Goal: Obtain resource: Download file/media

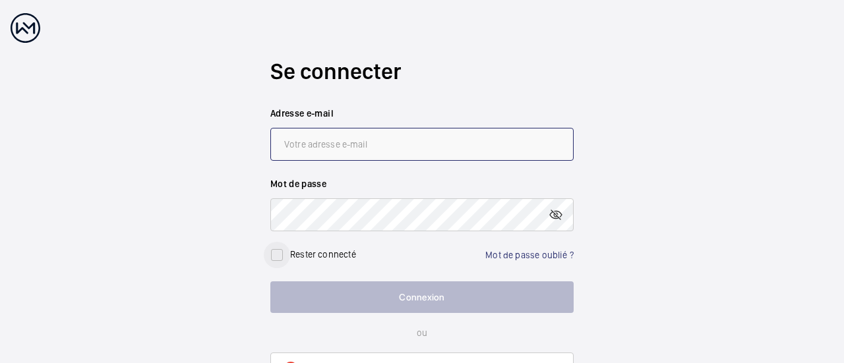
type input "[PERSON_NAME][EMAIL_ADDRESS][DOMAIN_NAME]"
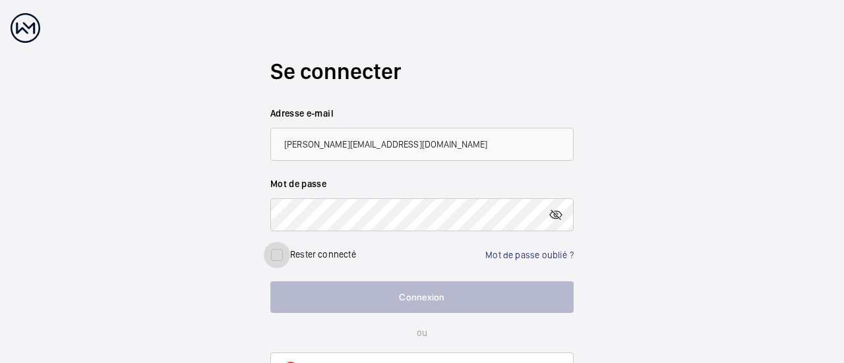
drag, startPoint x: 272, startPoint y: 258, endPoint x: 281, endPoint y: 263, distance: 10.6
click at [272, 258] on input "checkbox" at bounding box center [277, 255] width 26 height 26
checkbox input "true"
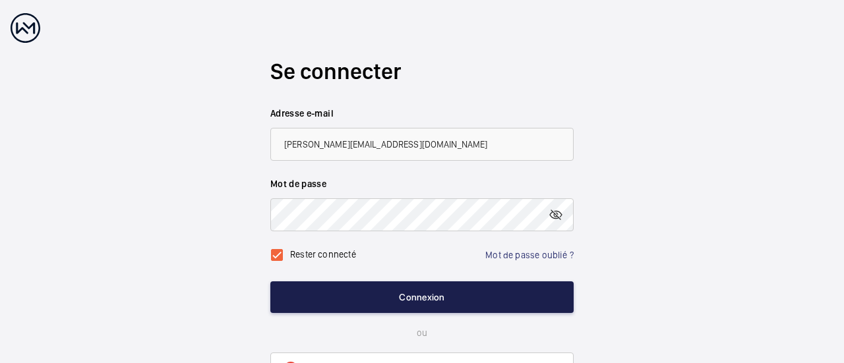
drag, startPoint x: 344, startPoint y: 293, endPoint x: 353, endPoint y: 295, distance: 8.7
click at [345, 293] on button "Connexion" at bounding box center [421, 297] width 303 height 32
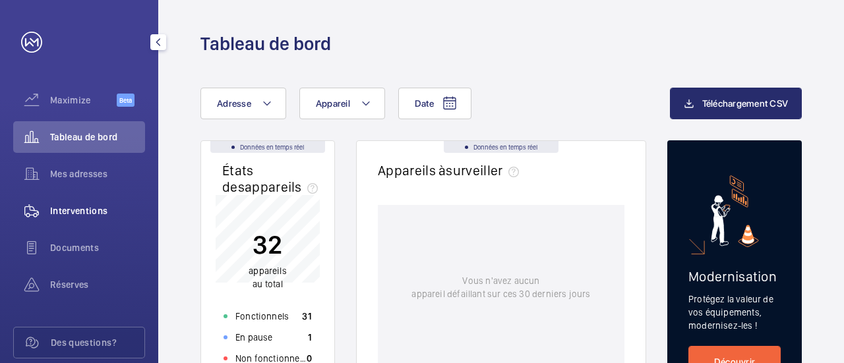
click at [82, 223] on div "Interventions" at bounding box center [79, 211] width 132 height 32
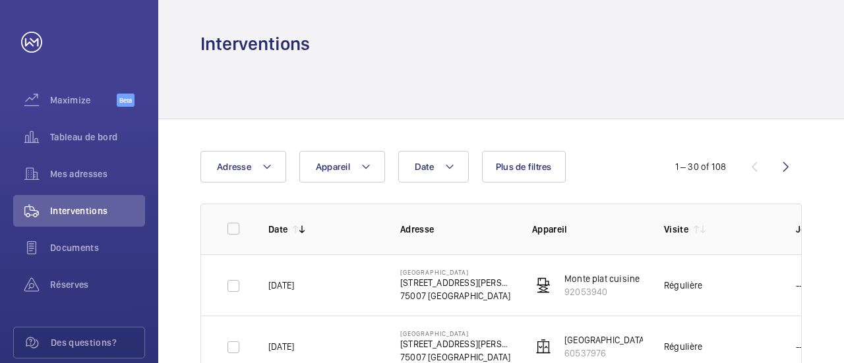
click at [792, 171] on wm-front-icon-button at bounding box center [786, 167] width 32 height 32
click at [749, 167] on wm-front-icon-button at bounding box center [754, 167] width 32 height 32
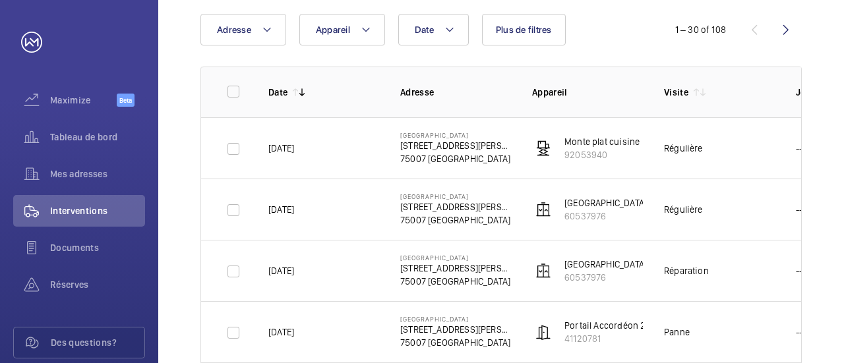
scroll to position [107, 0]
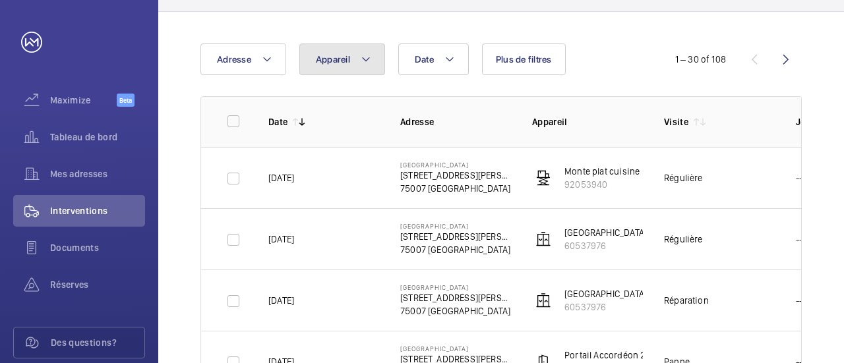
click at [357, 66] on button "Appareil" at bounding box center [342, 59] width 86 height 32
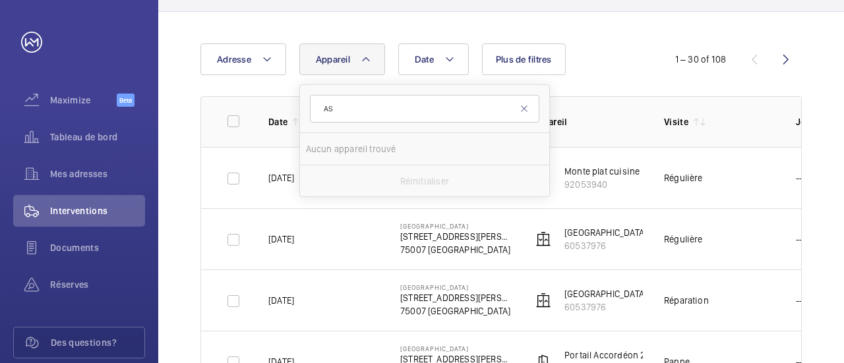
type input "A"
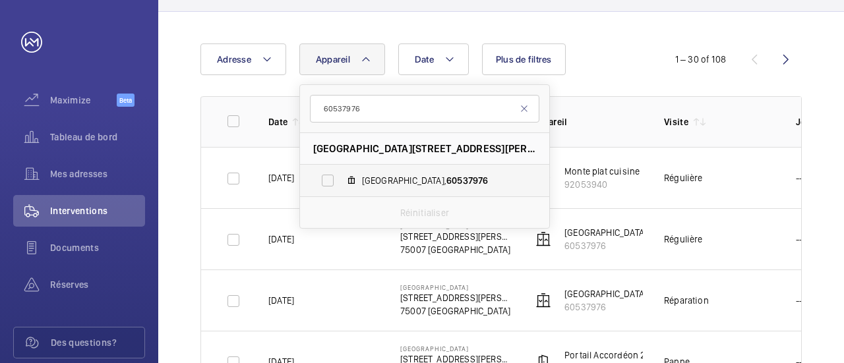
type input "60537976"
click at [446, 185] on span "60537976" at bounding box center [467, 180] width 42 height 11
click at [341, 185] on input "[GEOGRAPHIC_DATA], 60537976" at bounding box center [327, 180] width 26 height 26
checkbox input "true"
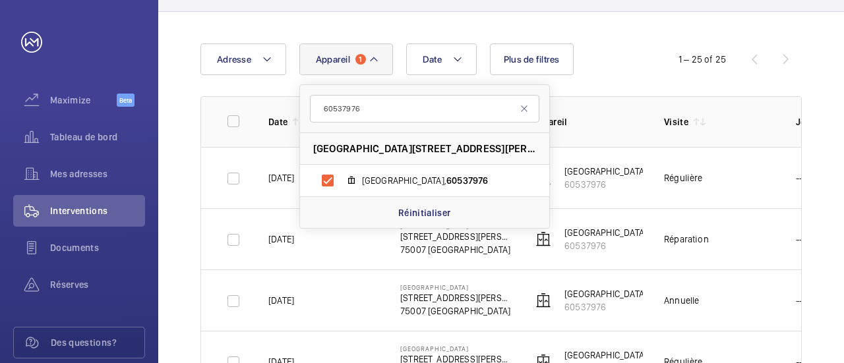
click at [635, 58] on div "Date Adresse Appareil 1 60537976 [GEOGRAPHIC_DATA][STREET_ADDRESS][PERSON_NAME]…" at bounding box center [421, 59] width 443 height 32
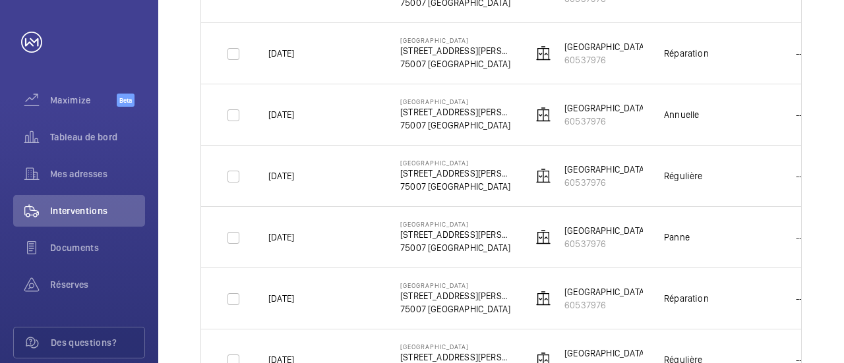
scroll to position [305, 0]
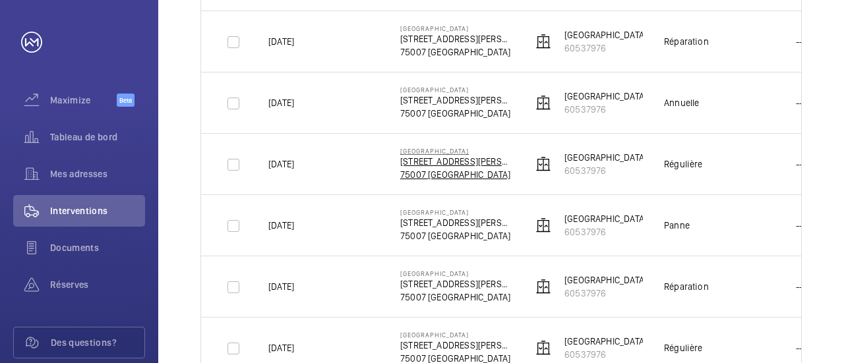
click at [422, 172] on p "75007 [GEOGRAPHIC_DATA]" at bounding box center [455, 174] width 111 height 13
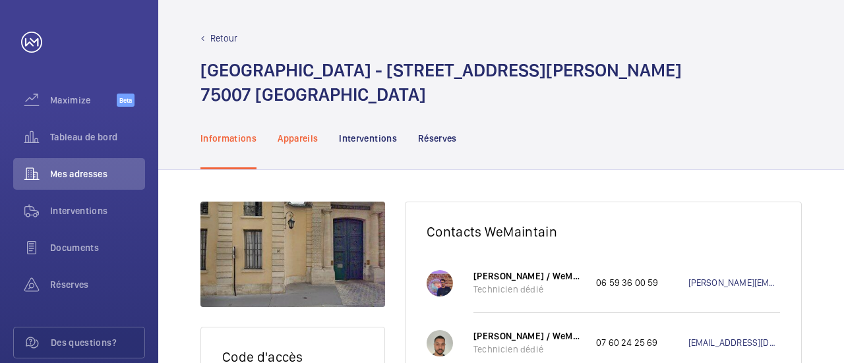
click at [307, 140] on p "Appareils" at bounding box center [297, 138] width 40 height 13
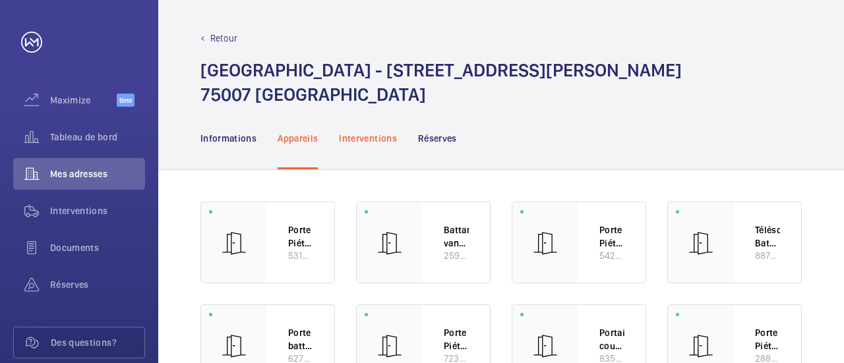
click at [375, 140] on p "Interventions" at bounding box center [368, 138] width 58 height 13
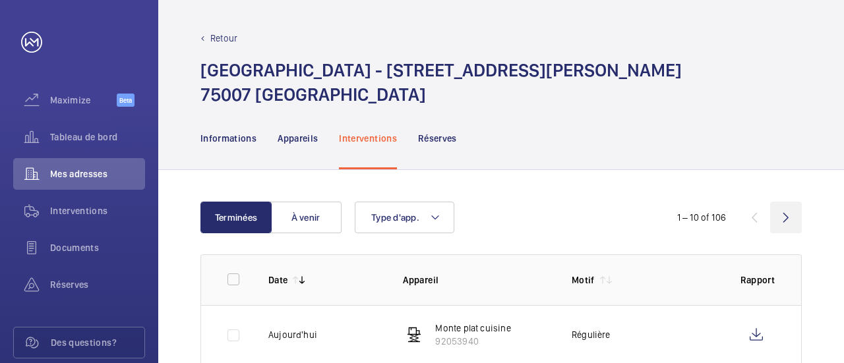
click at [786, 217] on wm-front-icon-button at bounding box center [786, 218] width 32 height 32
click at [790, 214] on wm-front-icon-button at bounding box center [786, 218] width 32 height 32
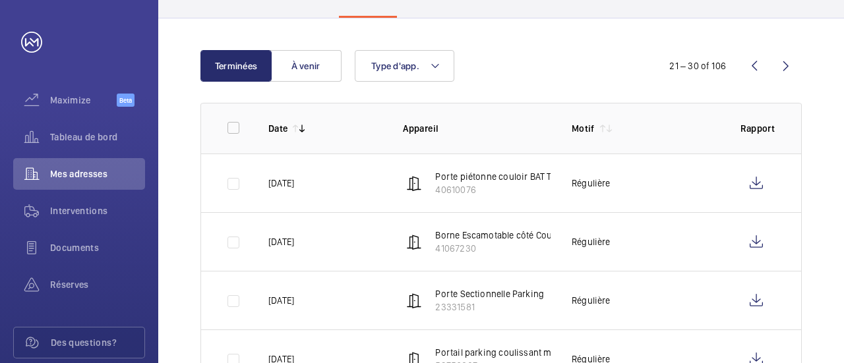
scroll to position [30, 0]
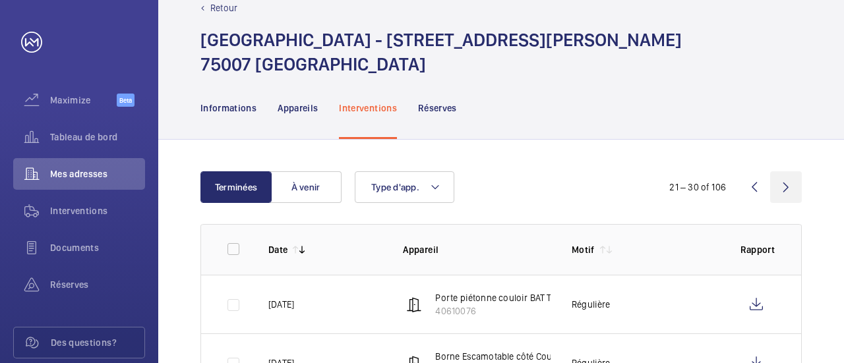
click at [785, 188] on wm-front-icon-button at bounding box center [786, 187] width 32 height 32
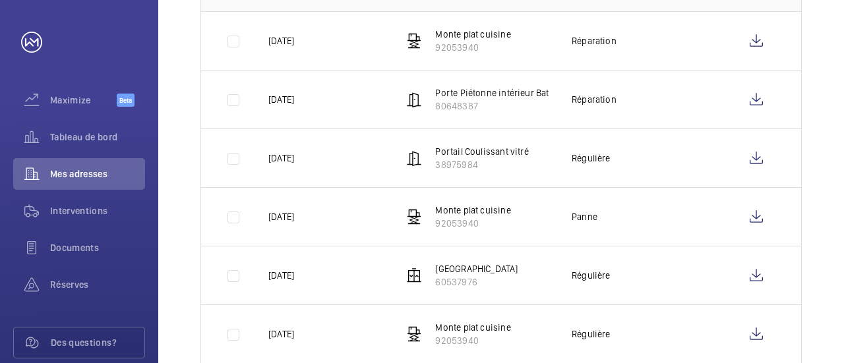
scroll to position [426, 0]
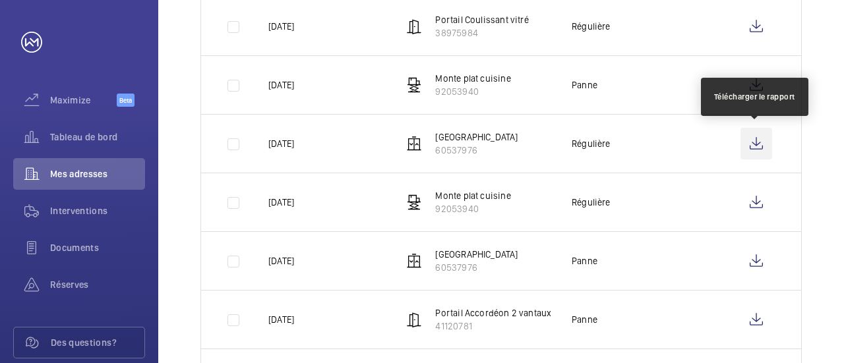
click at [755, 146] on wm-front-icon-button at bounding box center [756, 144] width 32 height 32
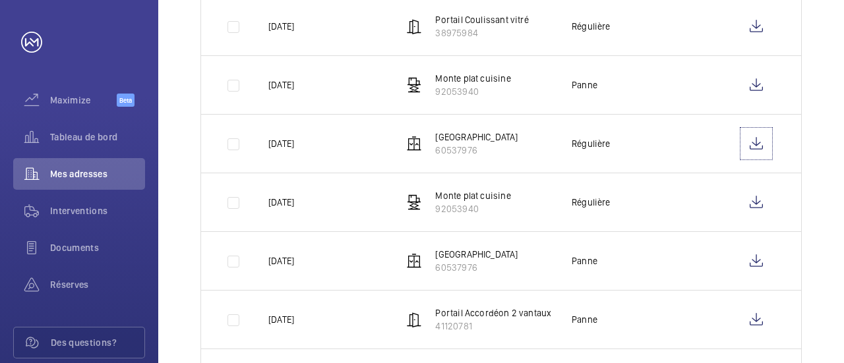
scroll to position [360, 0]
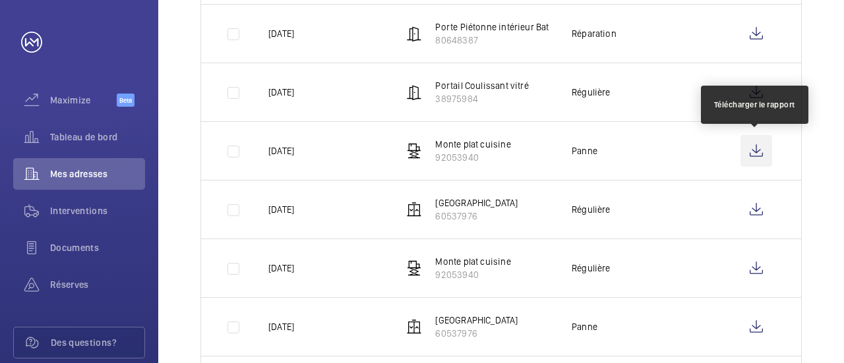
click at [759, 148] on wm-front-icon-button at bounding box center [756, 151] width 32 height 32
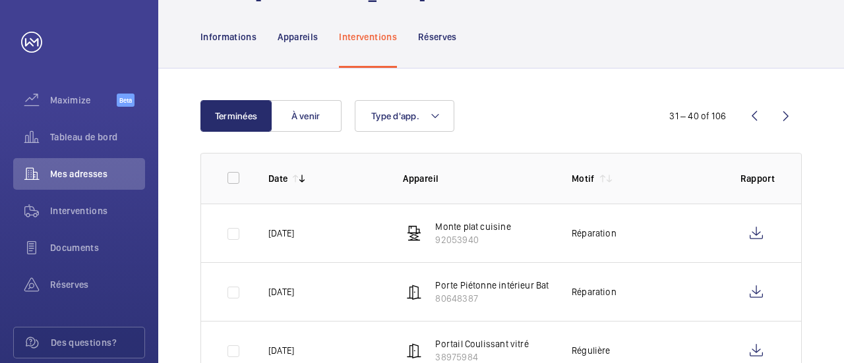
scroll to position [96, 0]
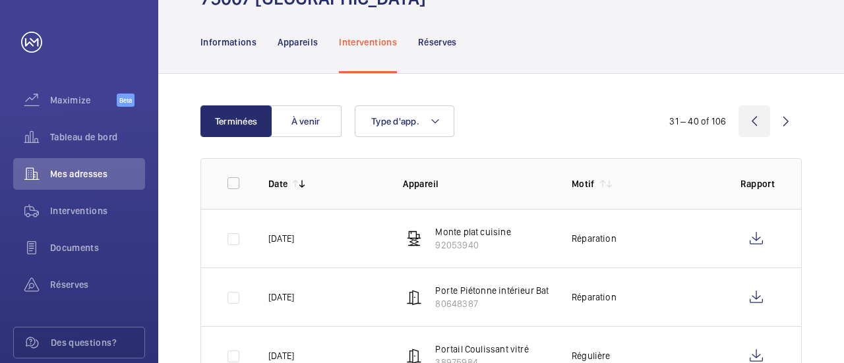
click at [757, 121] on wm-front-icon-button at bounding box center [754, 121] width 32 height 32
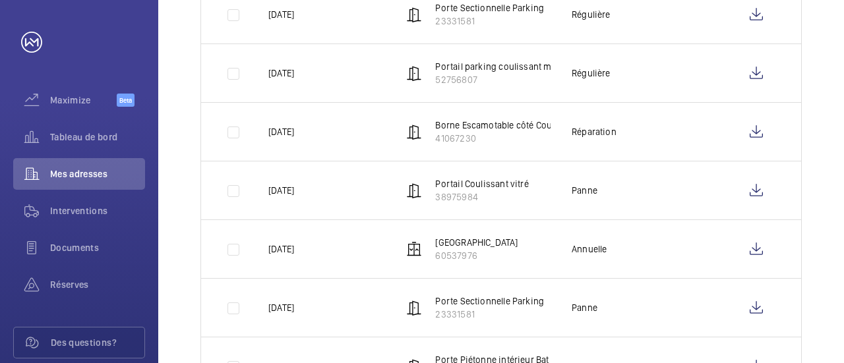
scroll to position [426, 0]
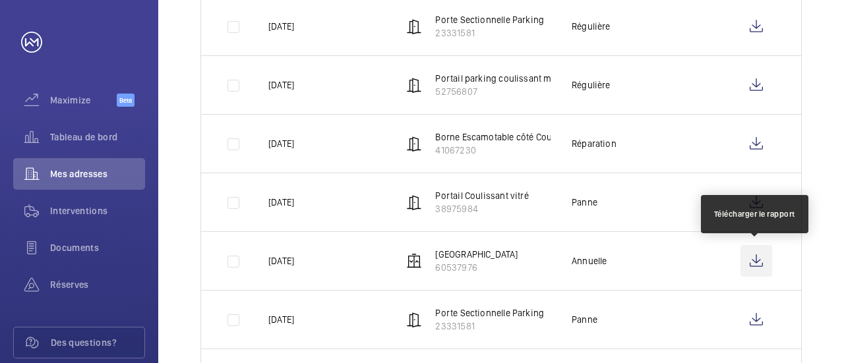
click at [755, 254] on wm-front-icon-button at bounding box center [756, 261] width 32 height 32
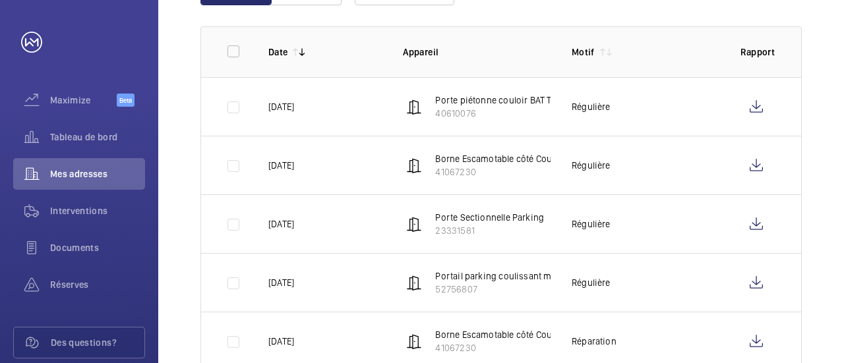
scroll to position [162, 0]
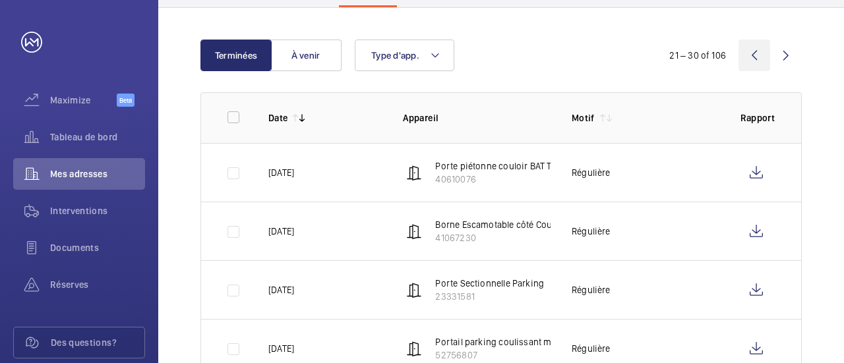
click at [755, 51] on wm-front-icon-button at bounding box center [754, 56] width 32 height 32
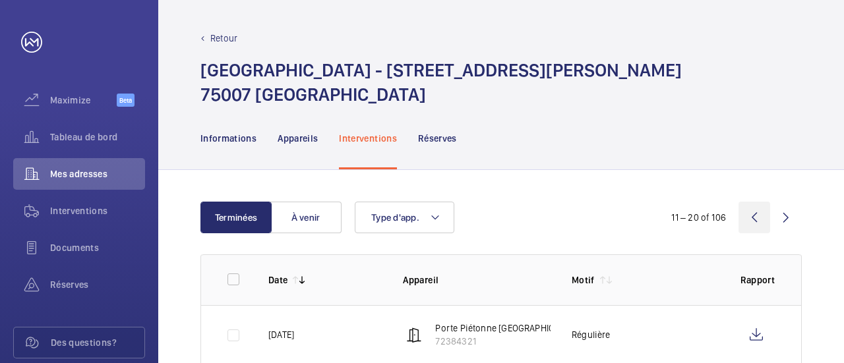
click at [757, 213] on wm-front-icon-button at bounding box center [754, 218] width 32 height 32
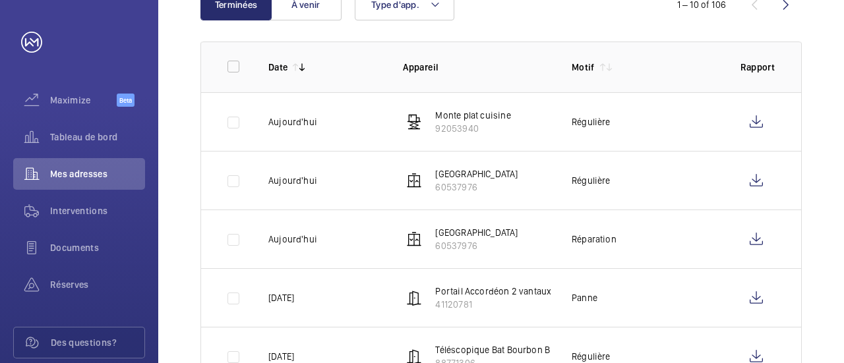
scroll to position [162, 0]
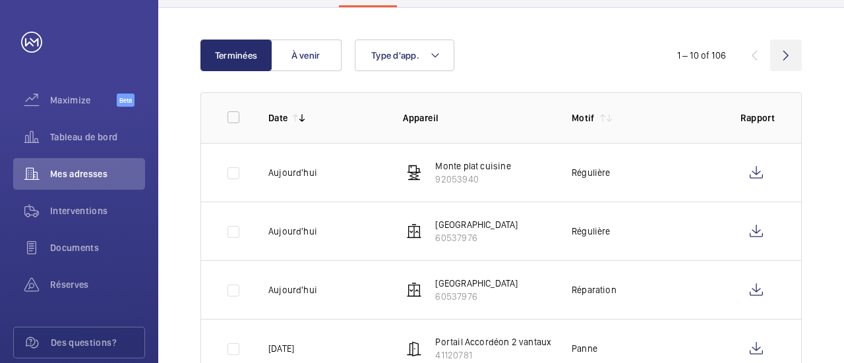
click at [786, 55] on wm-front-icon-button at bounding box center [786, 56] width 32 height 32
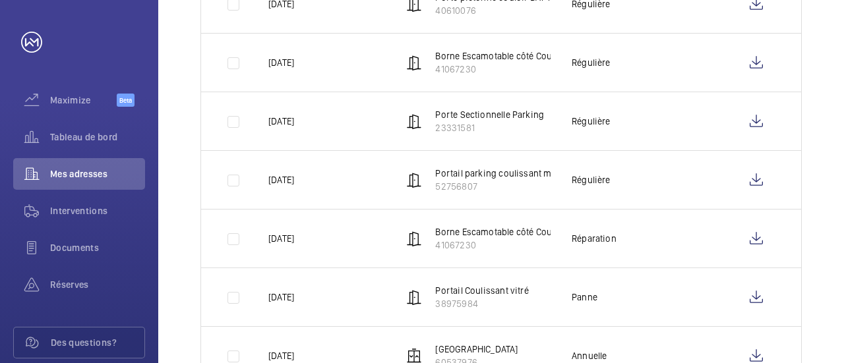
scroll to position [461, 0]
